Goal: Task Accomplishment & Management: Use online tool/utility

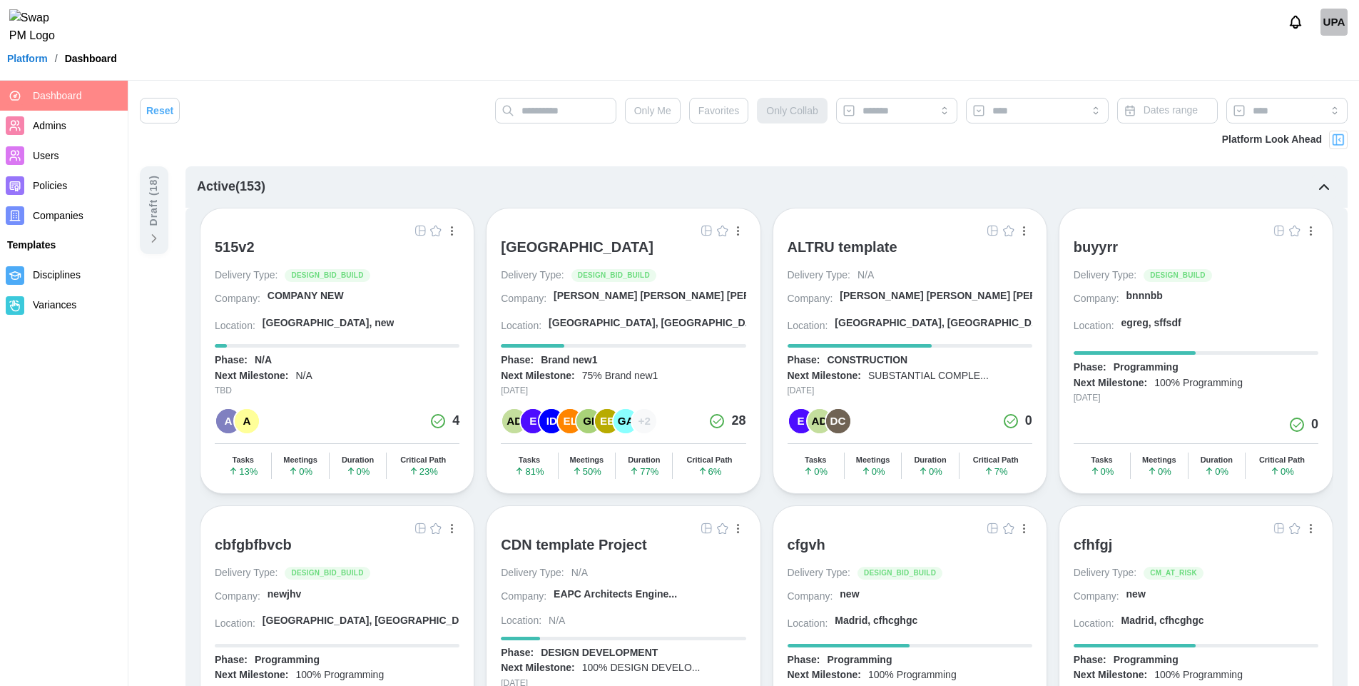
click at [709, 231] on img "button" at bounding box center [706, 230] width 11 height 11
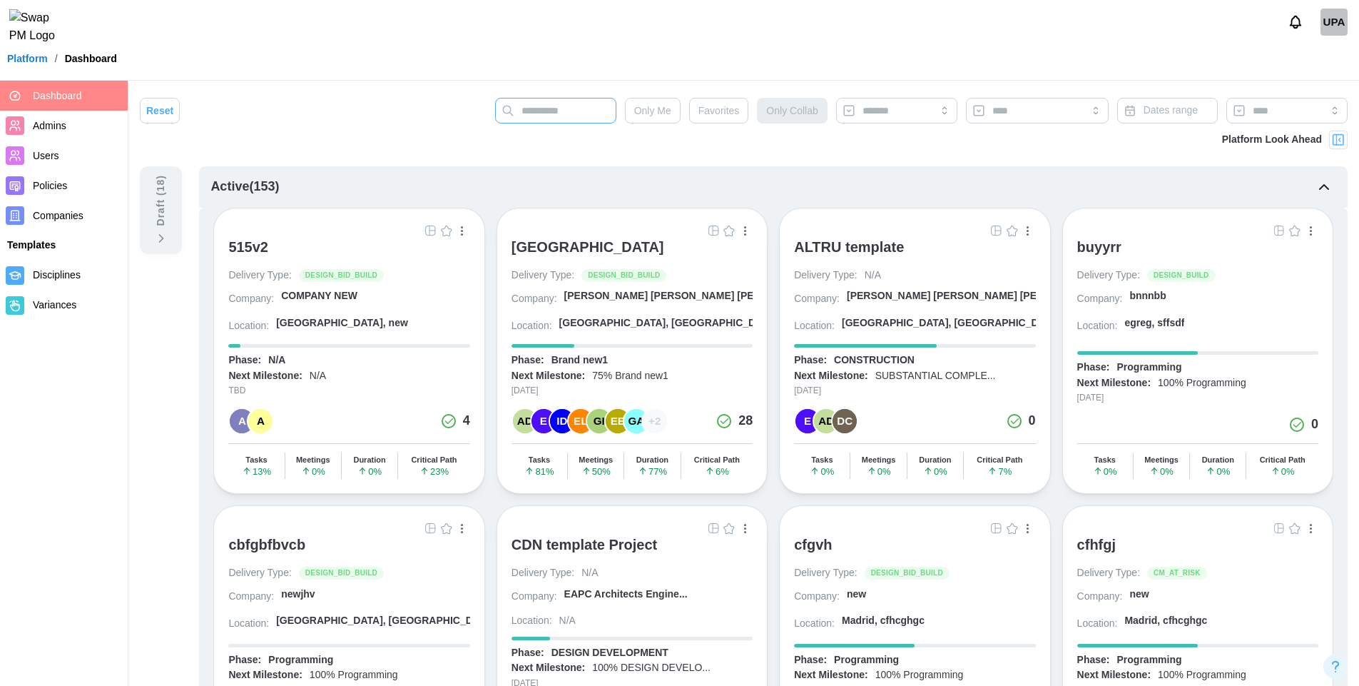
click at [587, 115] on input "text" at bounding box center [555, 111] width 121 height 26
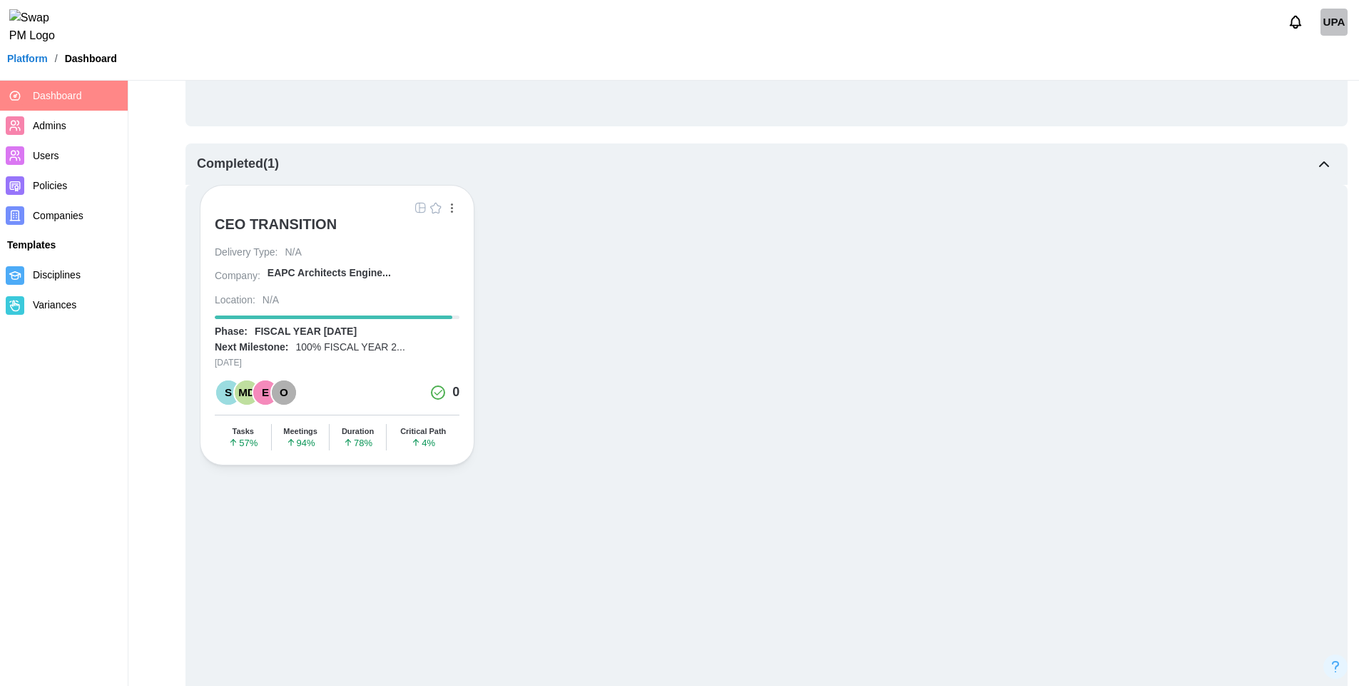
scroll to position [462, 0]
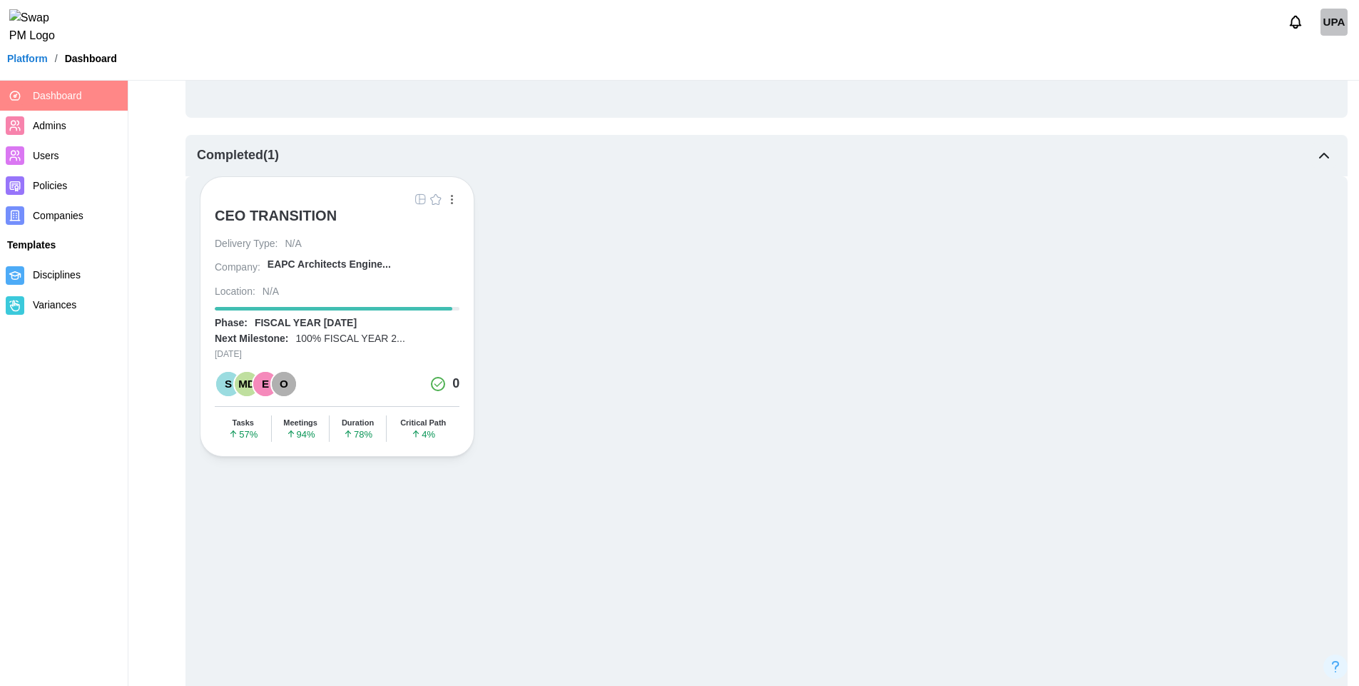
type input "***"
click at [417, 195] on img "button" at bounding box center [419, 198] width 11 height 11
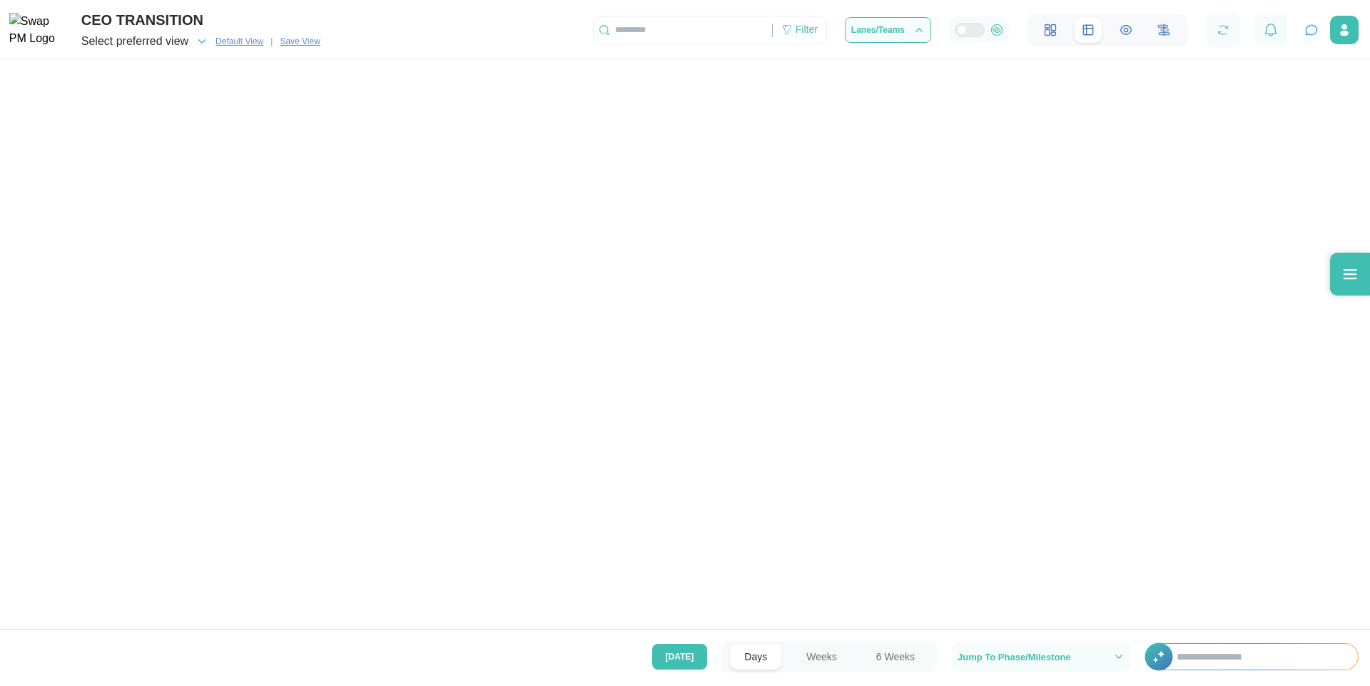
click at [1353, 276] on icon at bounding box center [1349, 273] width 17 height 17
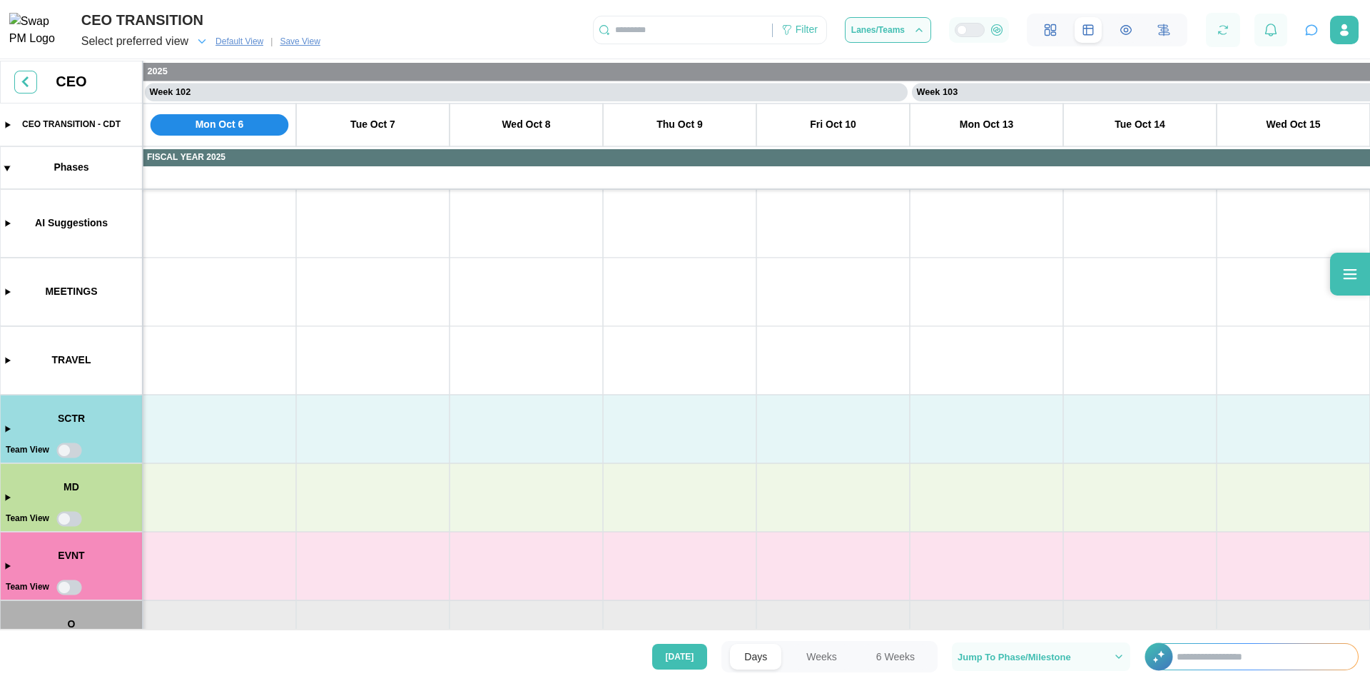
scroll to position [0, 77452]
click at [1357, 279] on icon at bounding box center [1349, 273] width 17 height 17
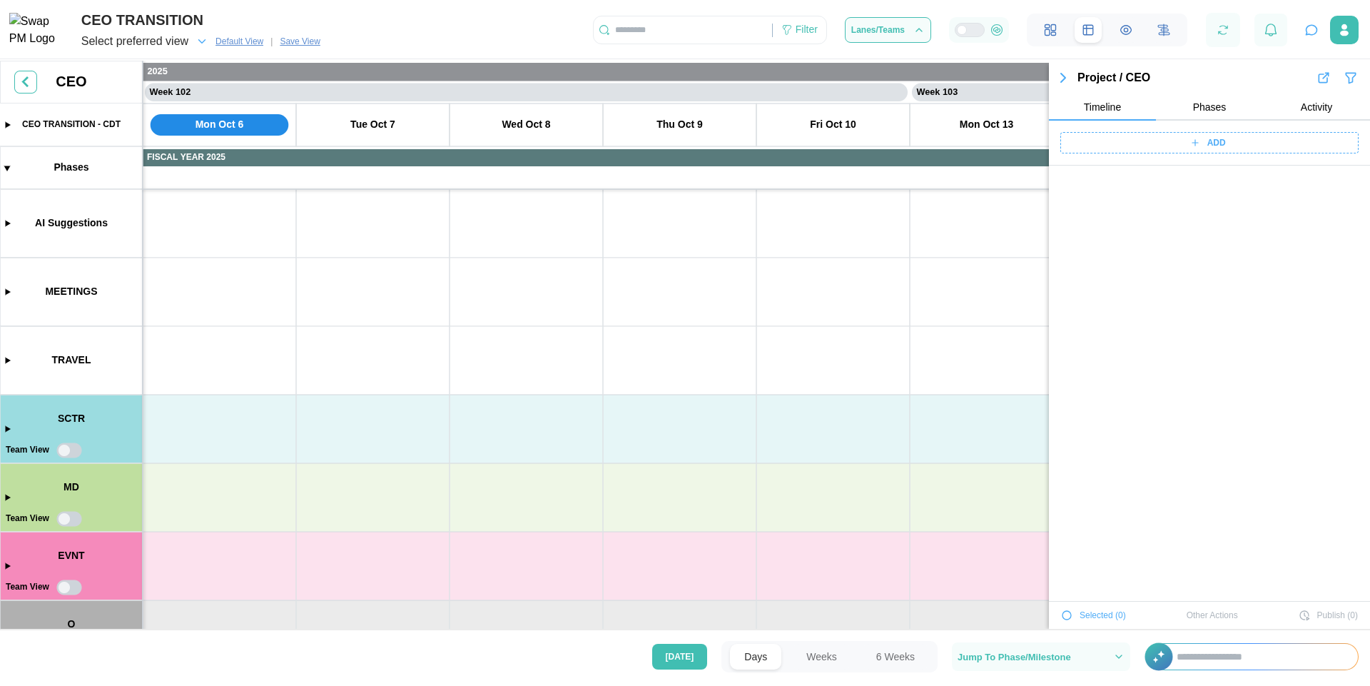
scroll to position [19985, 0]
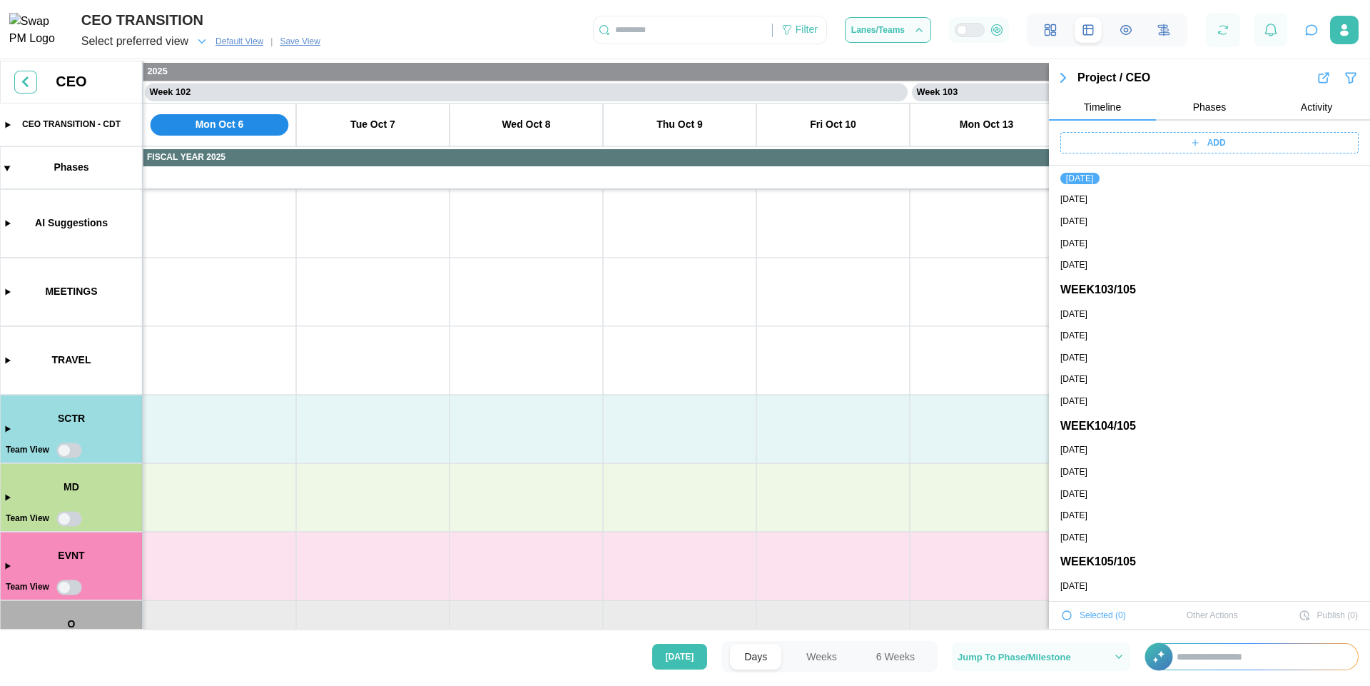
click at [1199, 103] on span "Phases" at bounding box center [1210, 107] width 34 height 10
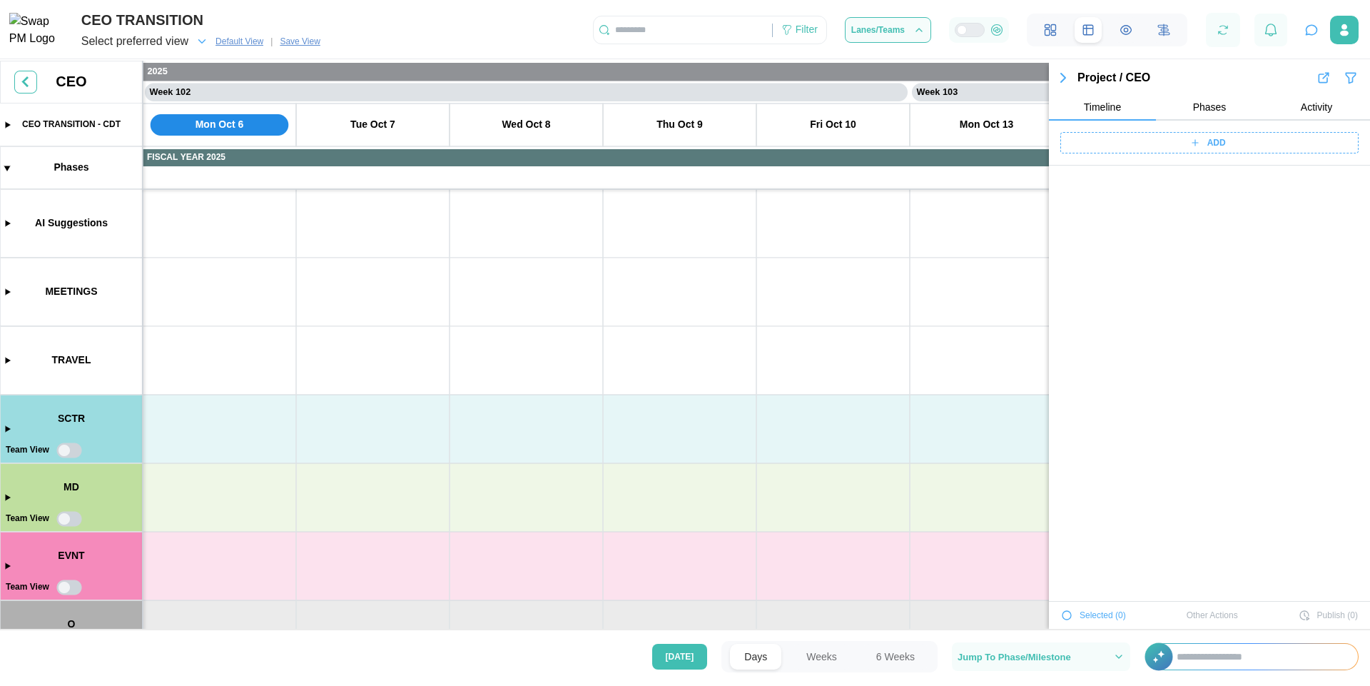
scroll to position [0, 0]
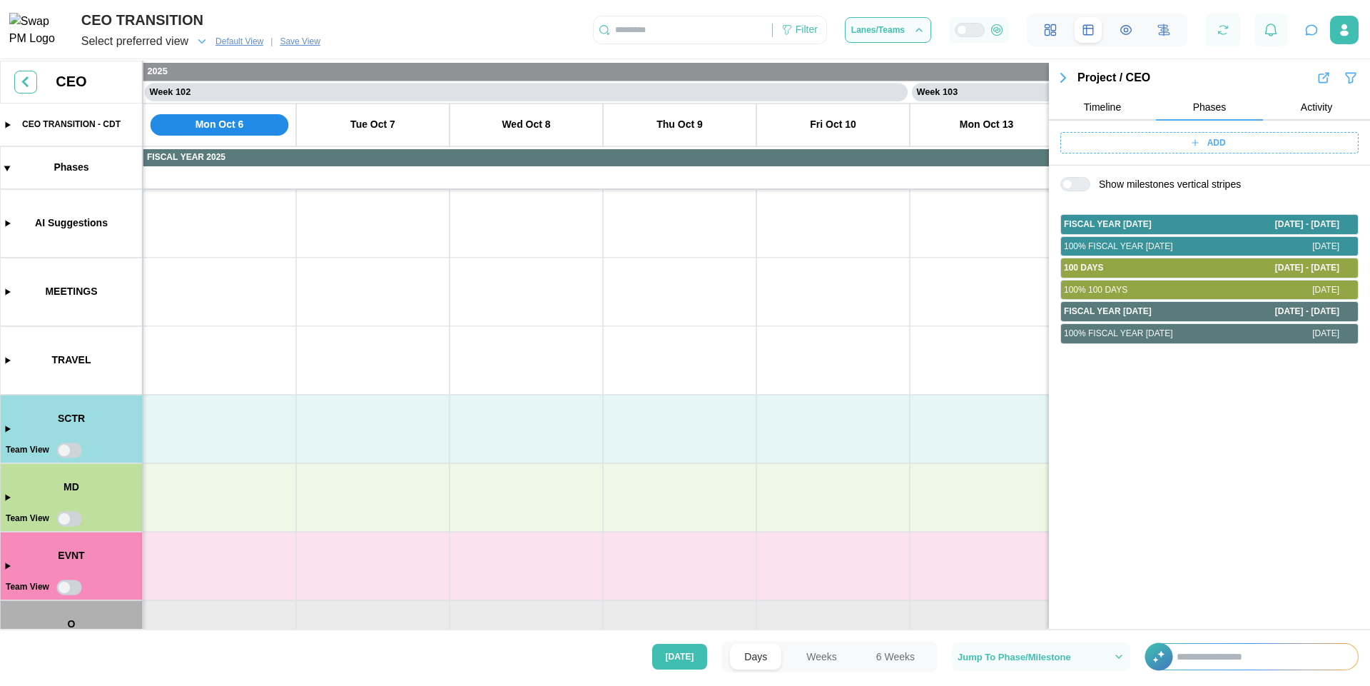
click at [1178, 147] on div "ADD" at bounding box center [1207, 143] width 280 height 20
click at [1175, 168] on div "ADD PHASE" at bounding box center [1217, 171] width 257 height 14
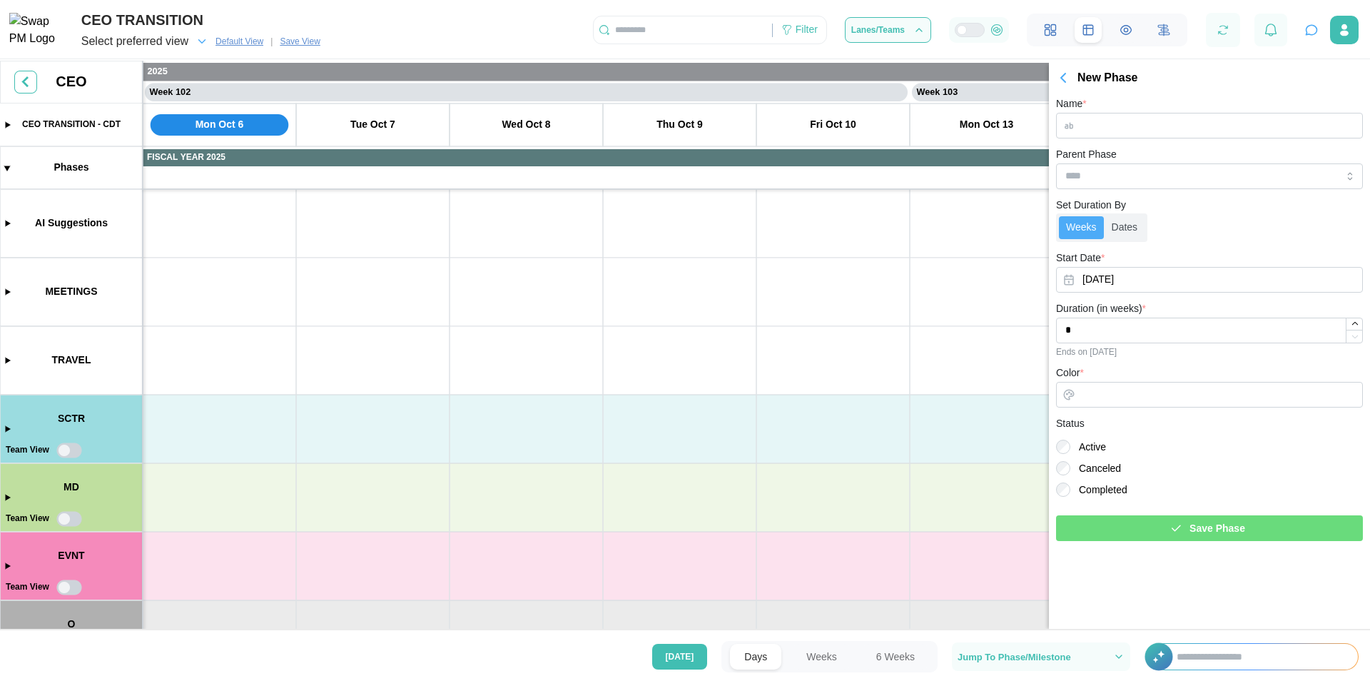
click at [1065, 76] on icon "button" at bounding box center [1062, 77] width 17 height 17
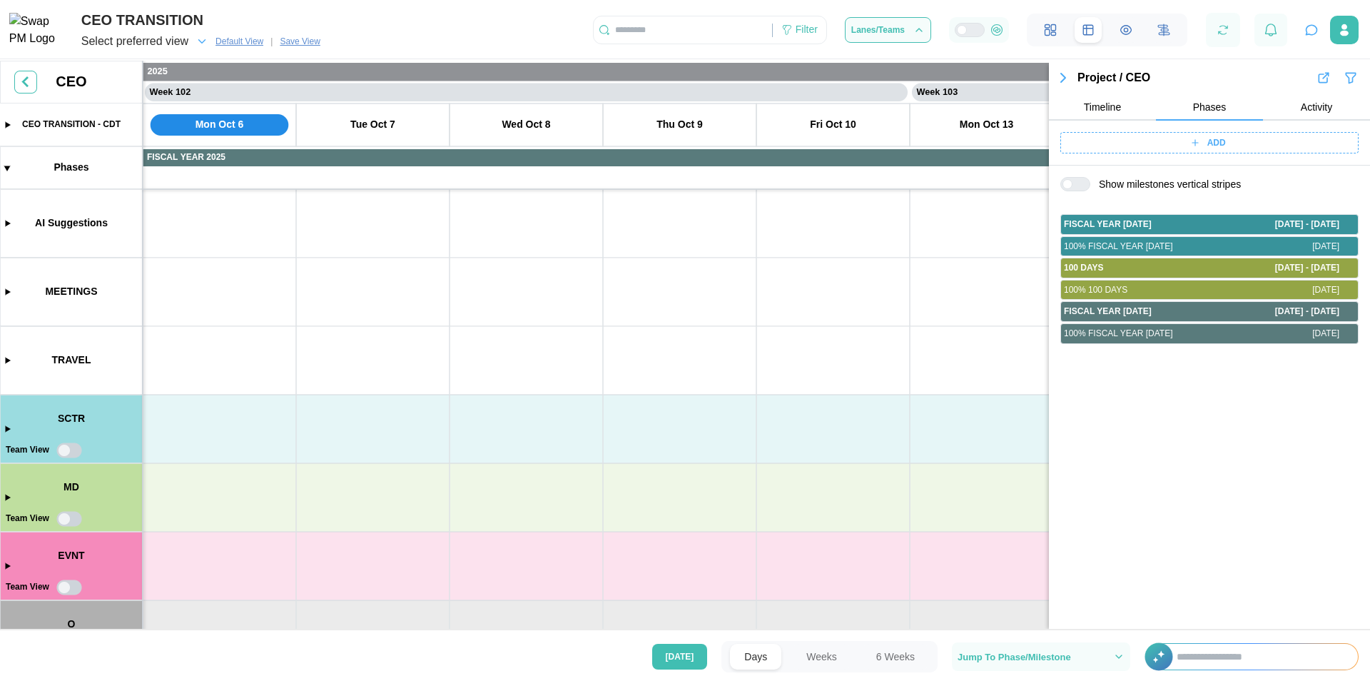
click at [1082, 100] on button "Timeline" at bounding box center [1102, 108] width 107 height 26
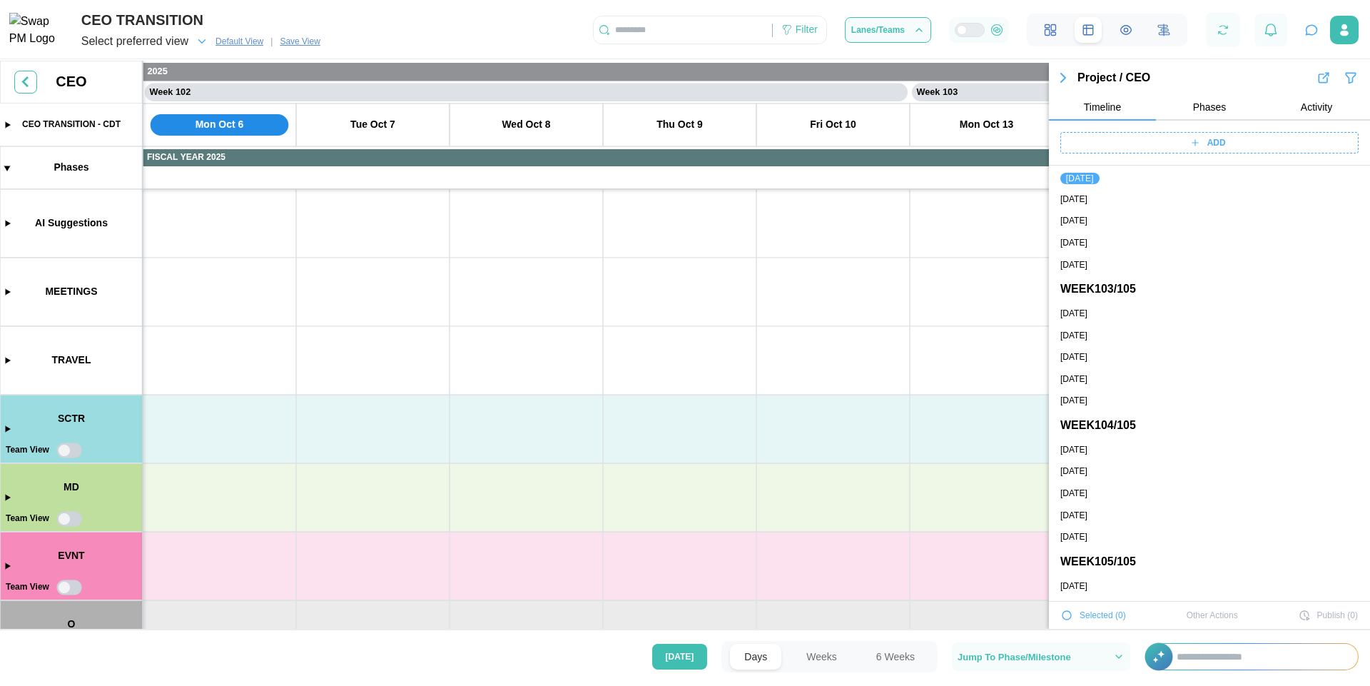
click at [1168, 148] on div "ADD" at bounding box center [1207, 143] width 280 height 20
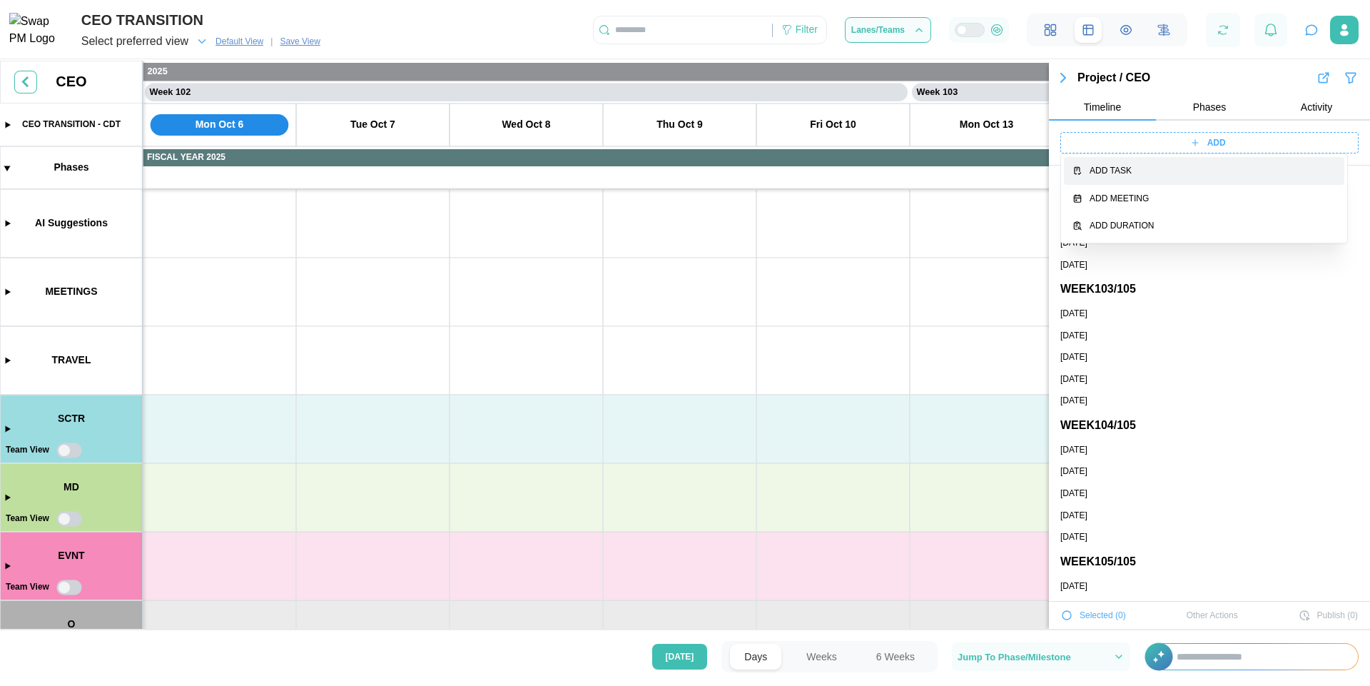
click at [1157, 170] on div "Add Task" at bounding box center [1212, 171] width 246 height 14
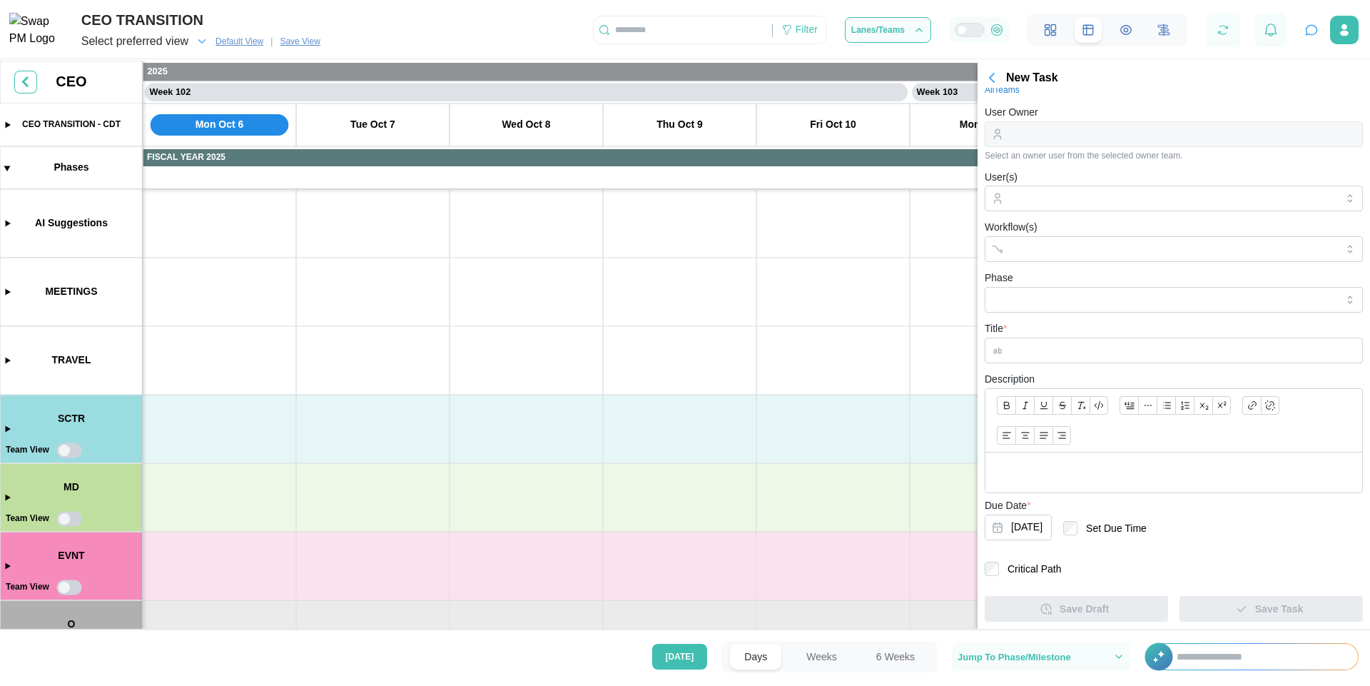
scroll to position [133, 0]
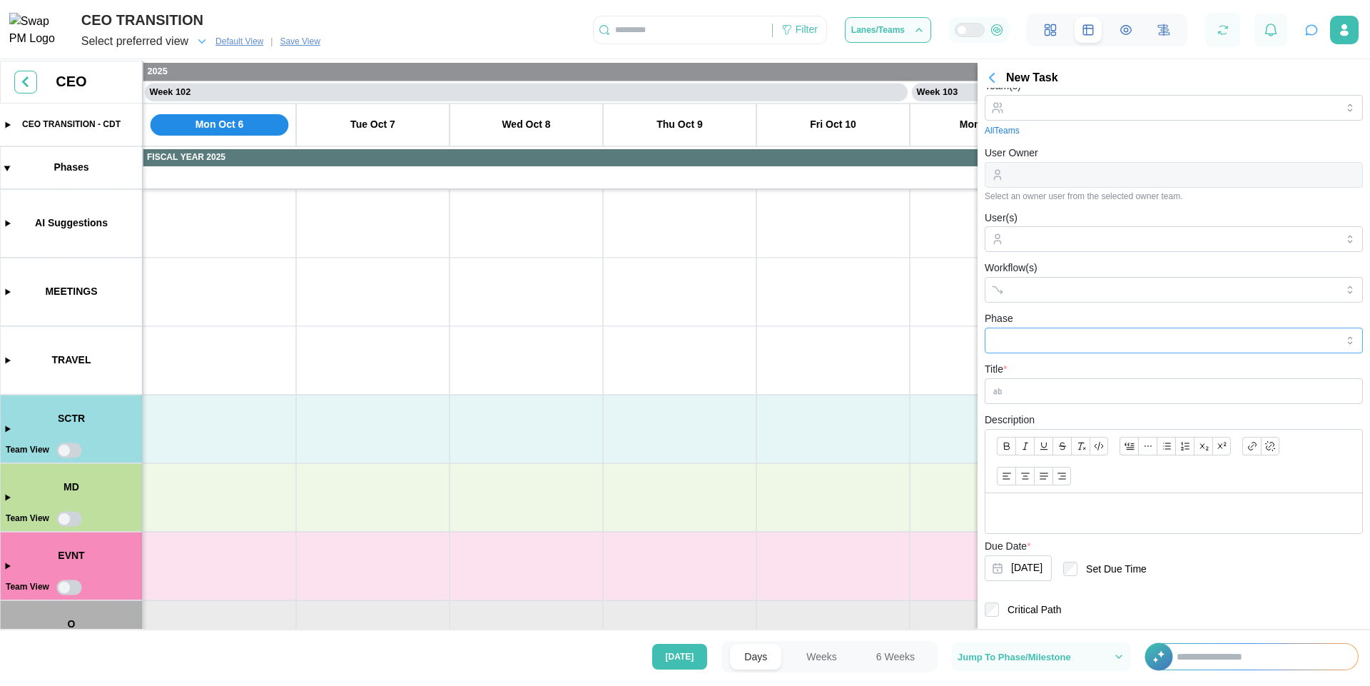
click at [1086, 331] on input "Phase" at bounding box center [1173, 340] width 378 height 26
